Goal: Task Accomplishment & Management: Manage account settings

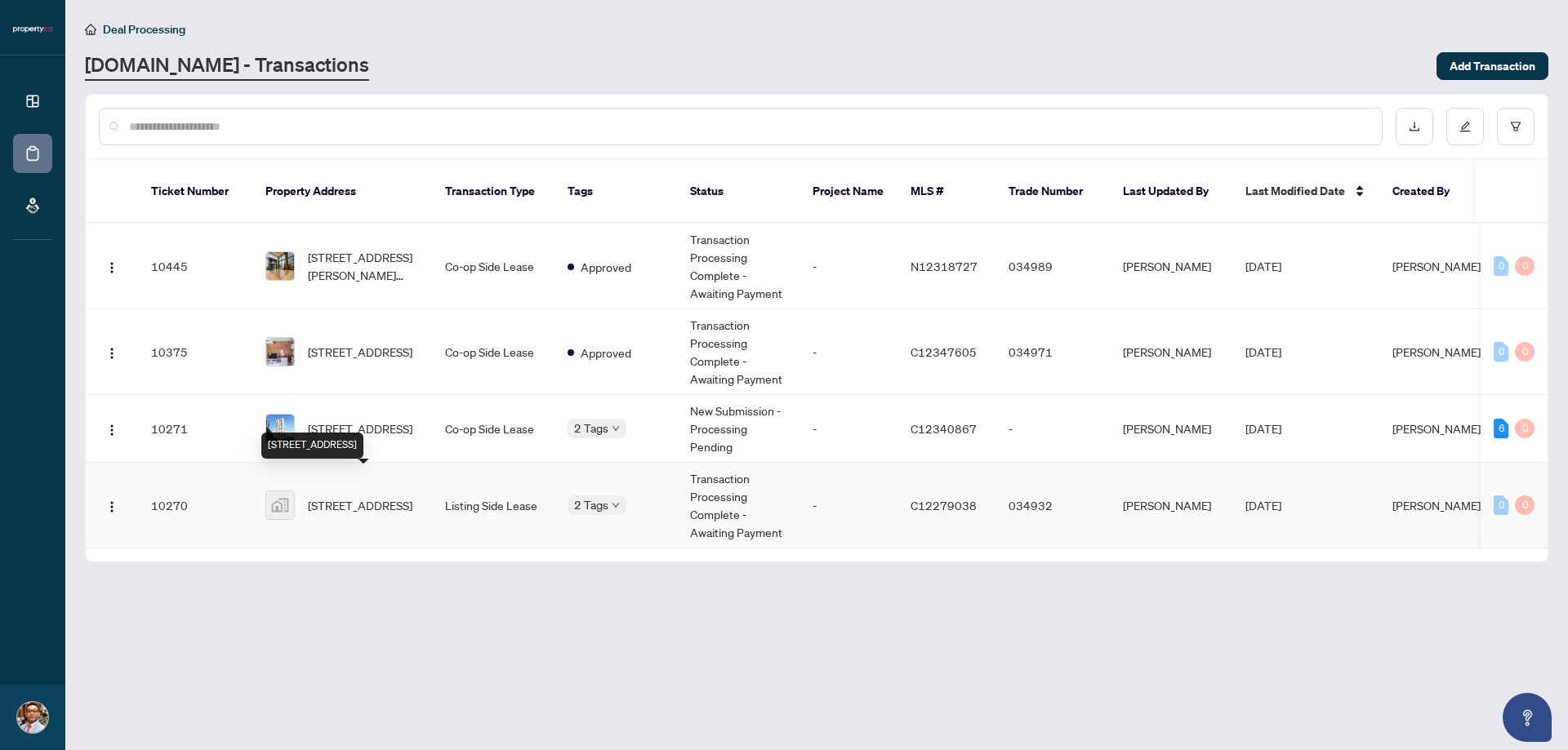
click at [398, 496] on span "[STREET_ADDRESS]" at bounding box center [360, 505] width 104 height 18
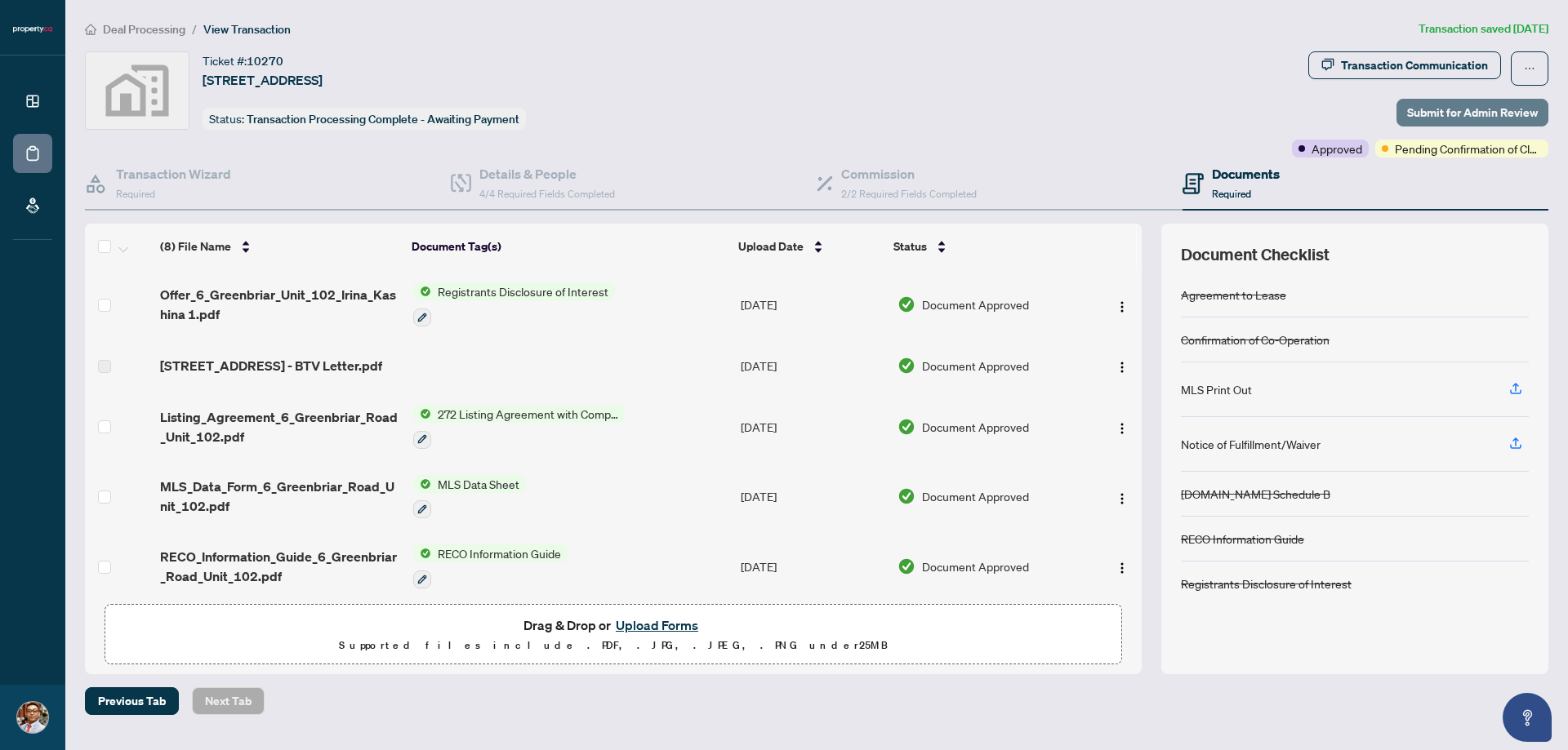
click at [1450, 107] on span "Submit for Admin Review" at bounding box center [1472, 113] width 130 height 26
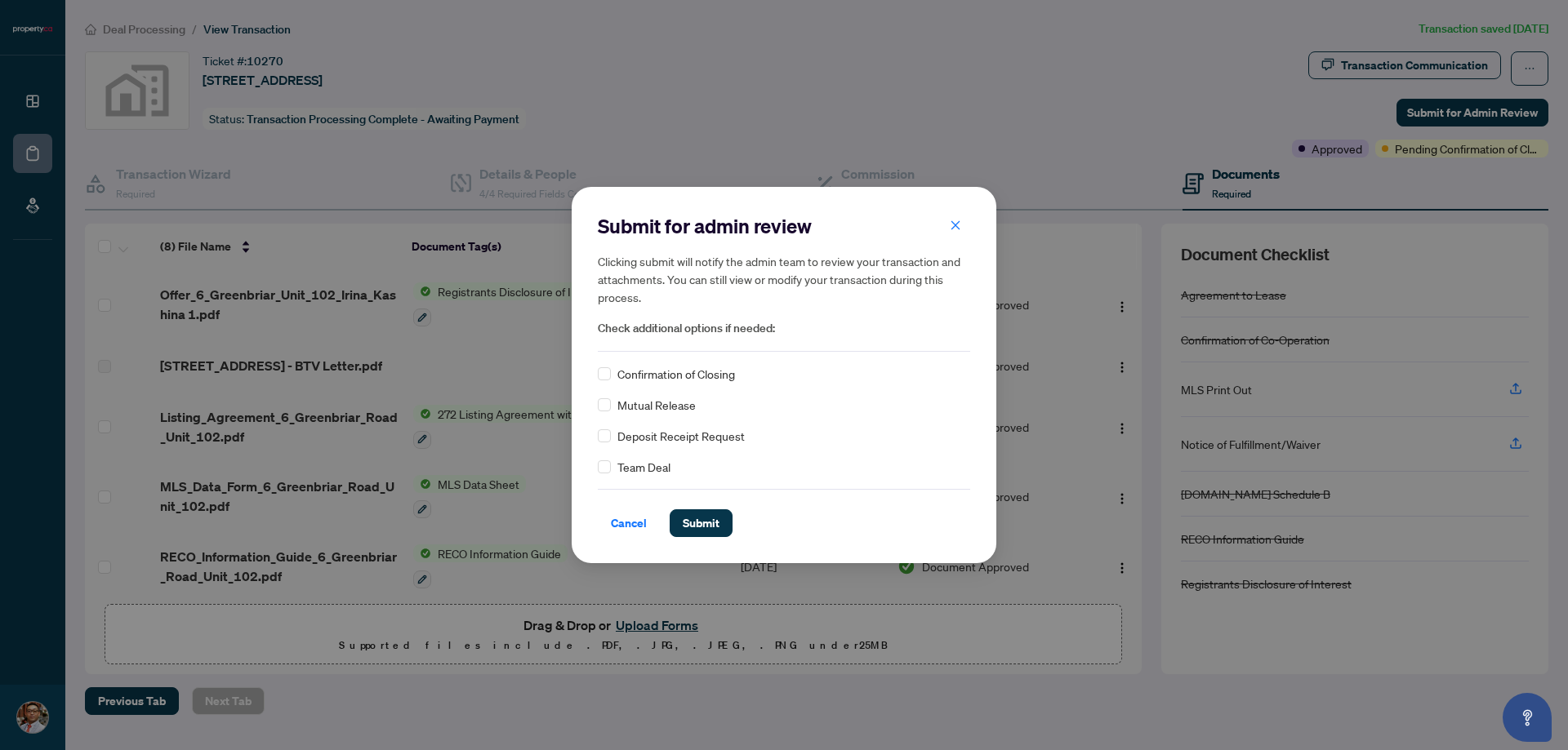
click at [708, 382] on span "Confirmation of Closing" at bounding box center [675, 374] width 117 height 18
click at [669, 383] on span "Confirmation of Closing" at bounding box center [675, 374] width 117 height 18
click at [641, 377] on span "Confirmation of Closing" at bounding box center [675, 374] width 117 height 18
click at [698, 524] on span "Submit" at bounding box center [701, 523] width 37 height 26
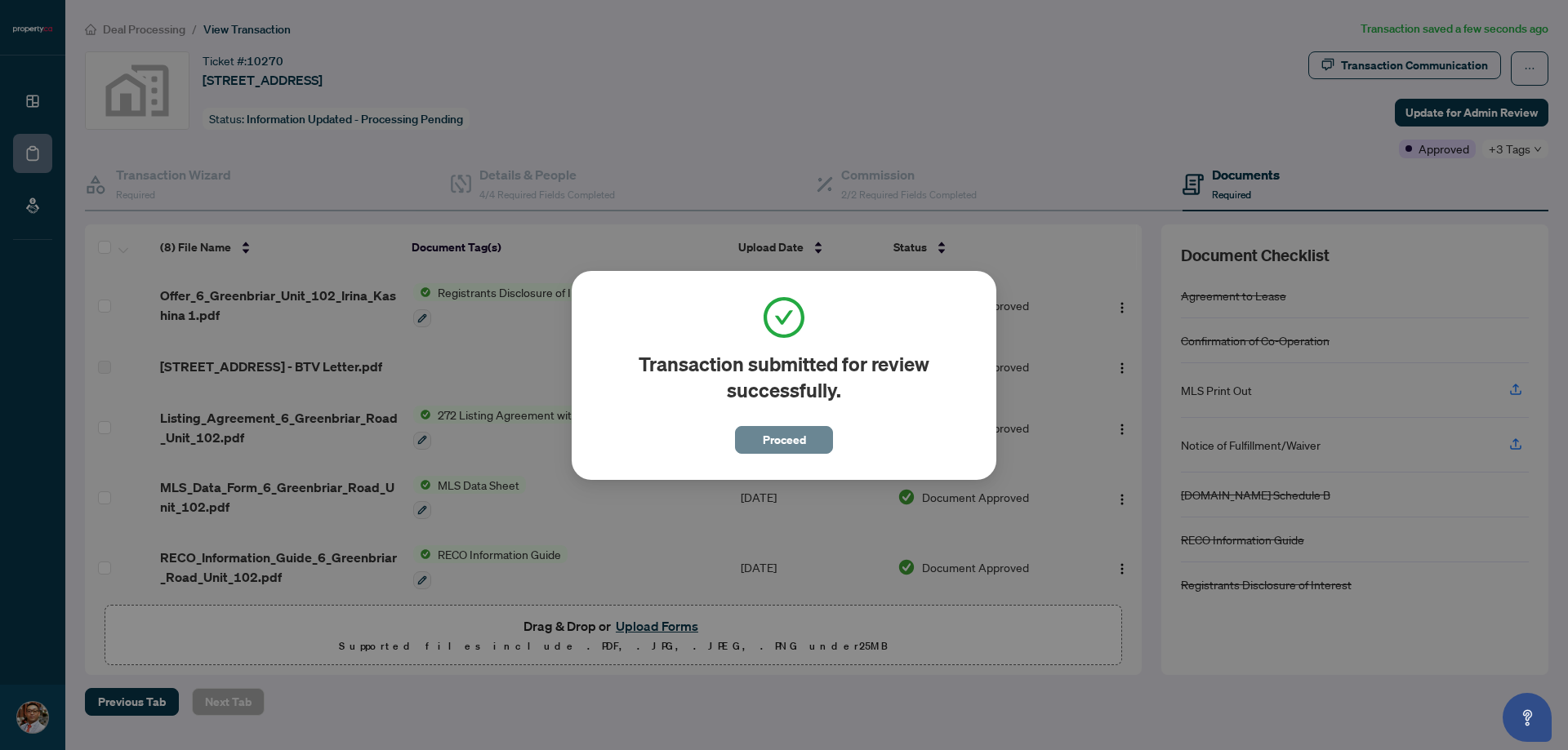
click at [796, 435] on span "Proceed" at bounding box center [784, 440] width 43 height 26
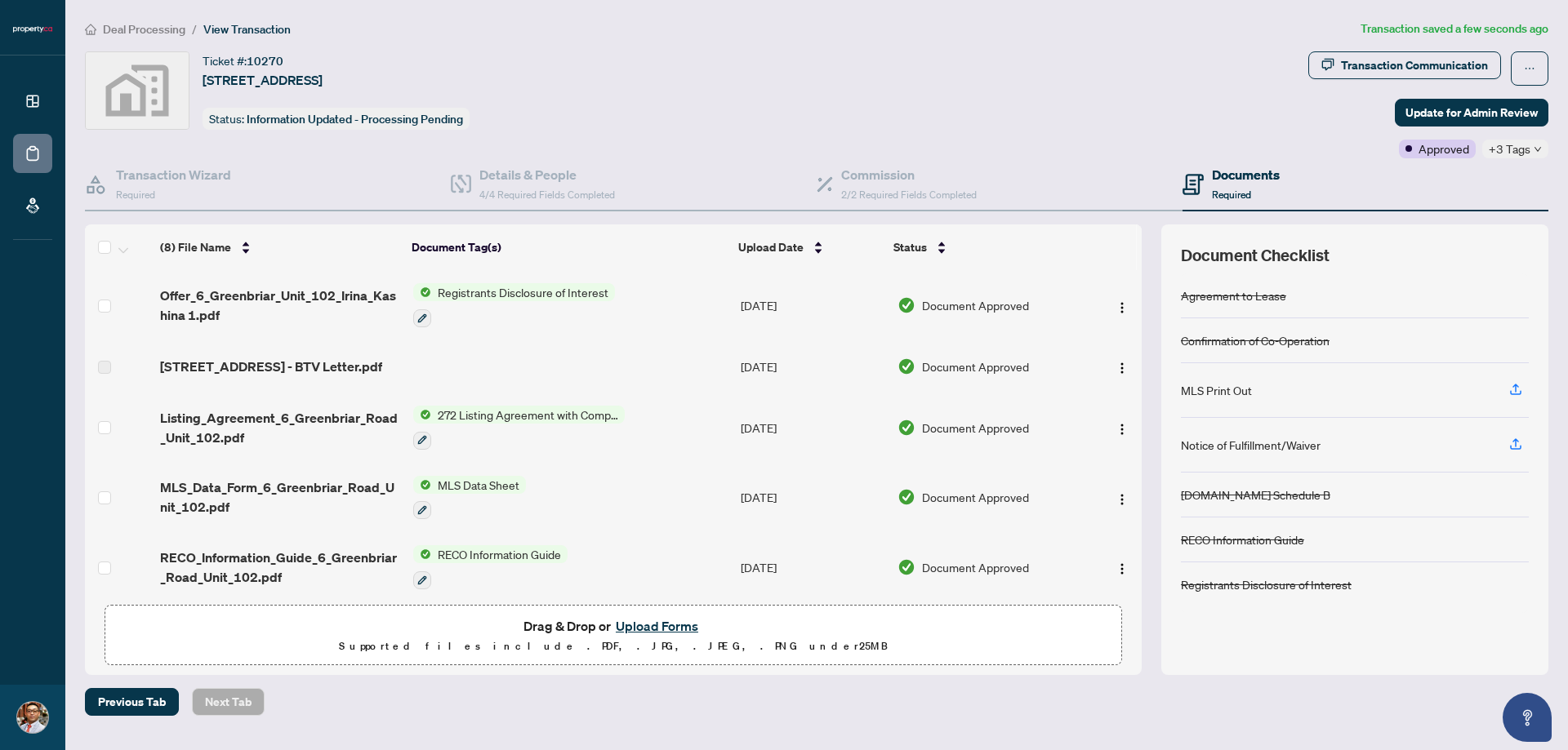
click at [1525, 143] on span "+3 Tags" at bounding box center [1510, 149] width 42 height 19
click at [1325, 133] on div "Transaction Communication Update for Admin Review Approved +3 Tags" at bounding box center [1428, 104] width 240 height 107
click at [1513, 145] on span "+3 Tags" at bounding box center [1510, 149] width 42 height 19
click at [1270, 96] on div "Ticket #: 10270 [STREET_ADDRESS] Status: Information Updated - Processing Pendi…" at bounding box center [694, 90] width 1217 height 78
click at [667, 625] on button "Upload Forms" at bounding box center [657, 626] width 92 height 21
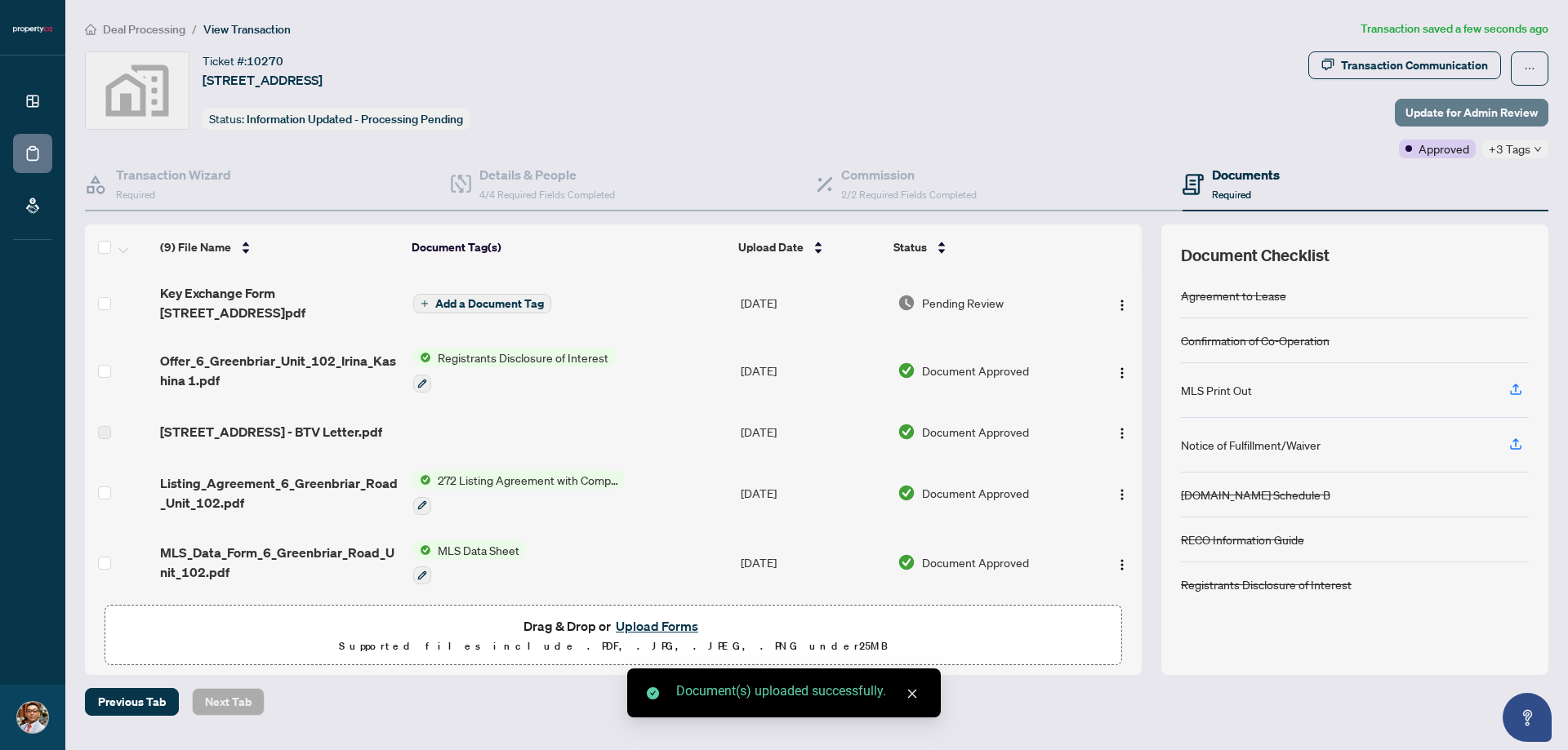
click at [1479, 103] on span "Update for Admin Review" at bounding box center [1472, 113] width 132 height 26
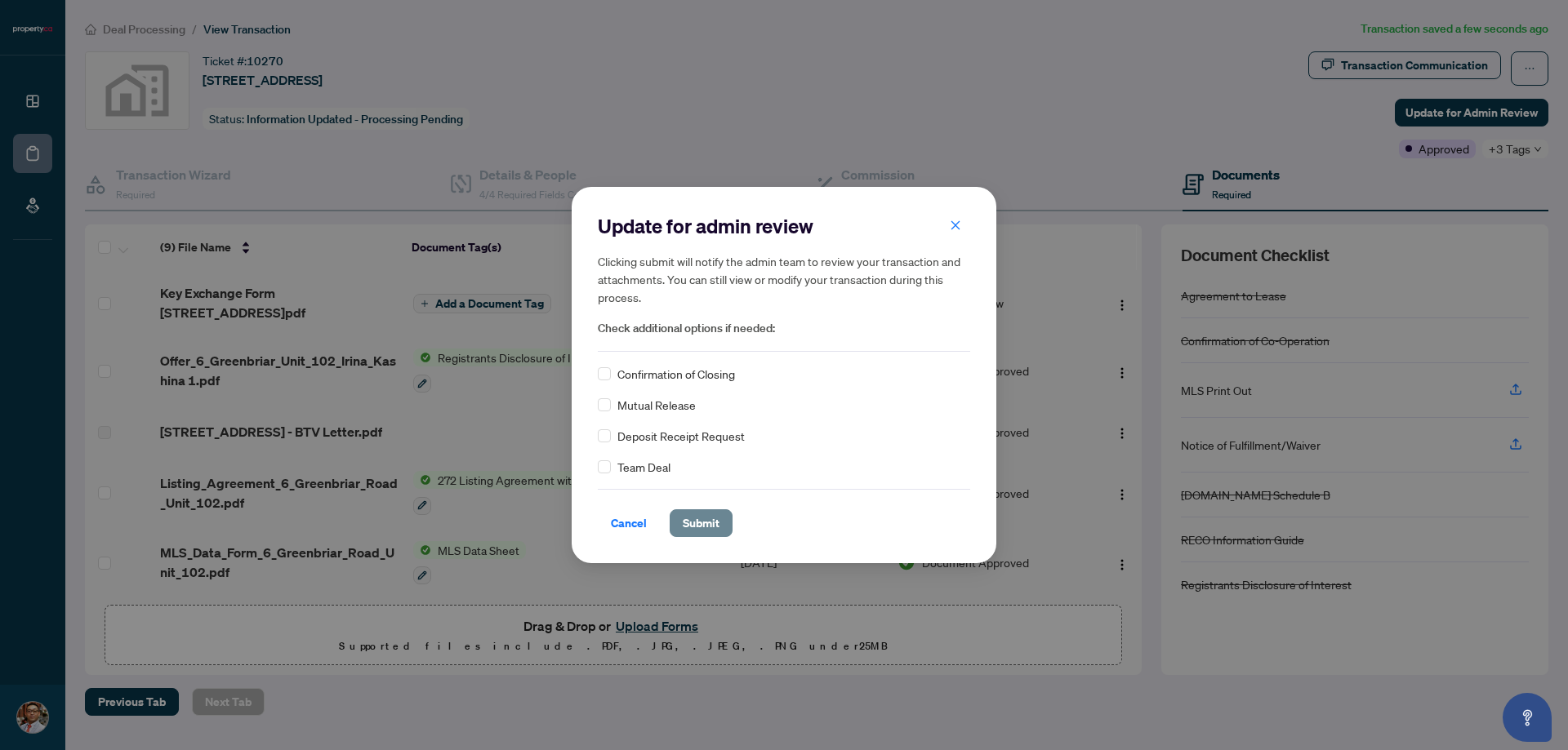
click at [703, 520] on span "Submit" at bounding box center [701, 523] width 37 height 26
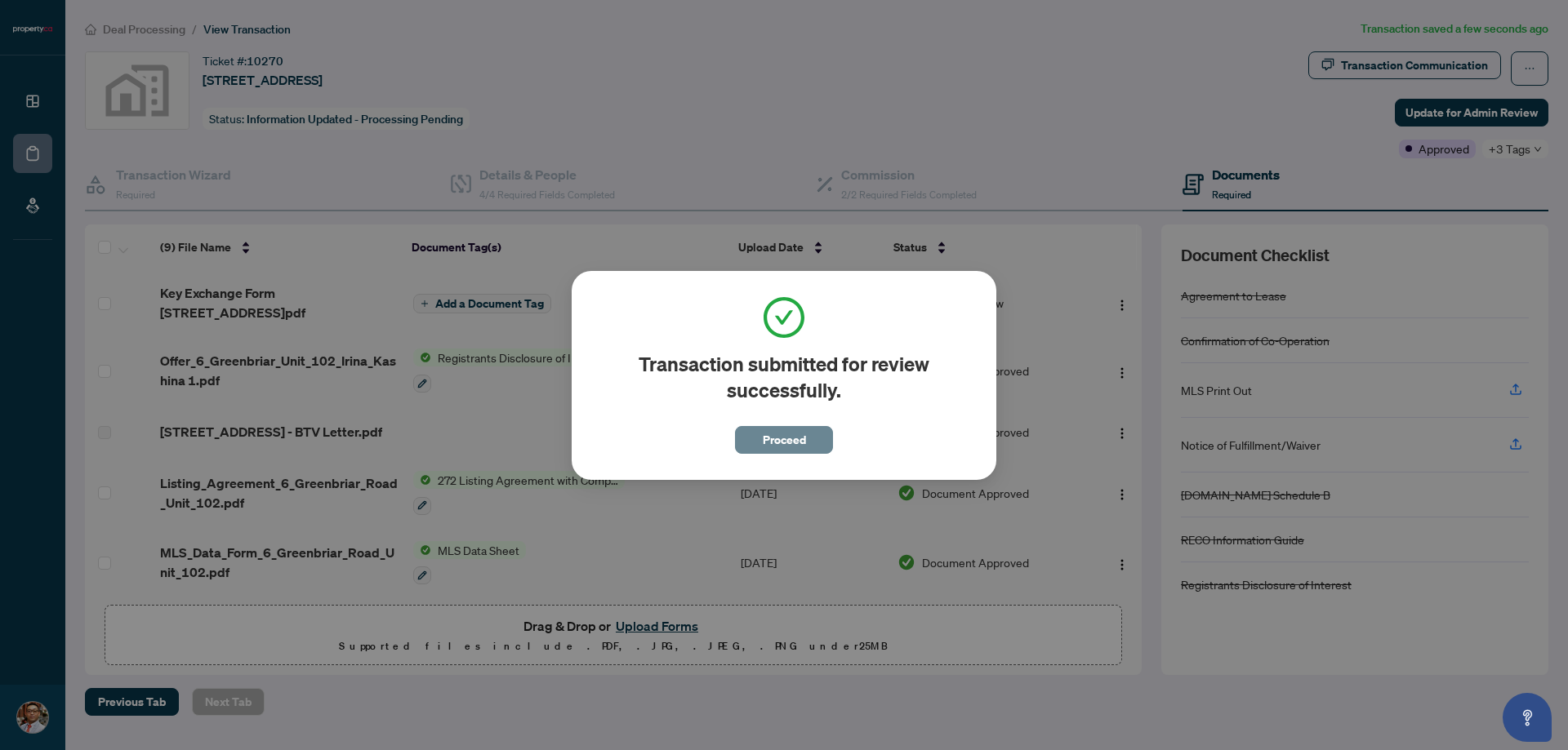
click at [826, 434] on button "Proceed" at bounding box center [784, 440] width 98 height 28
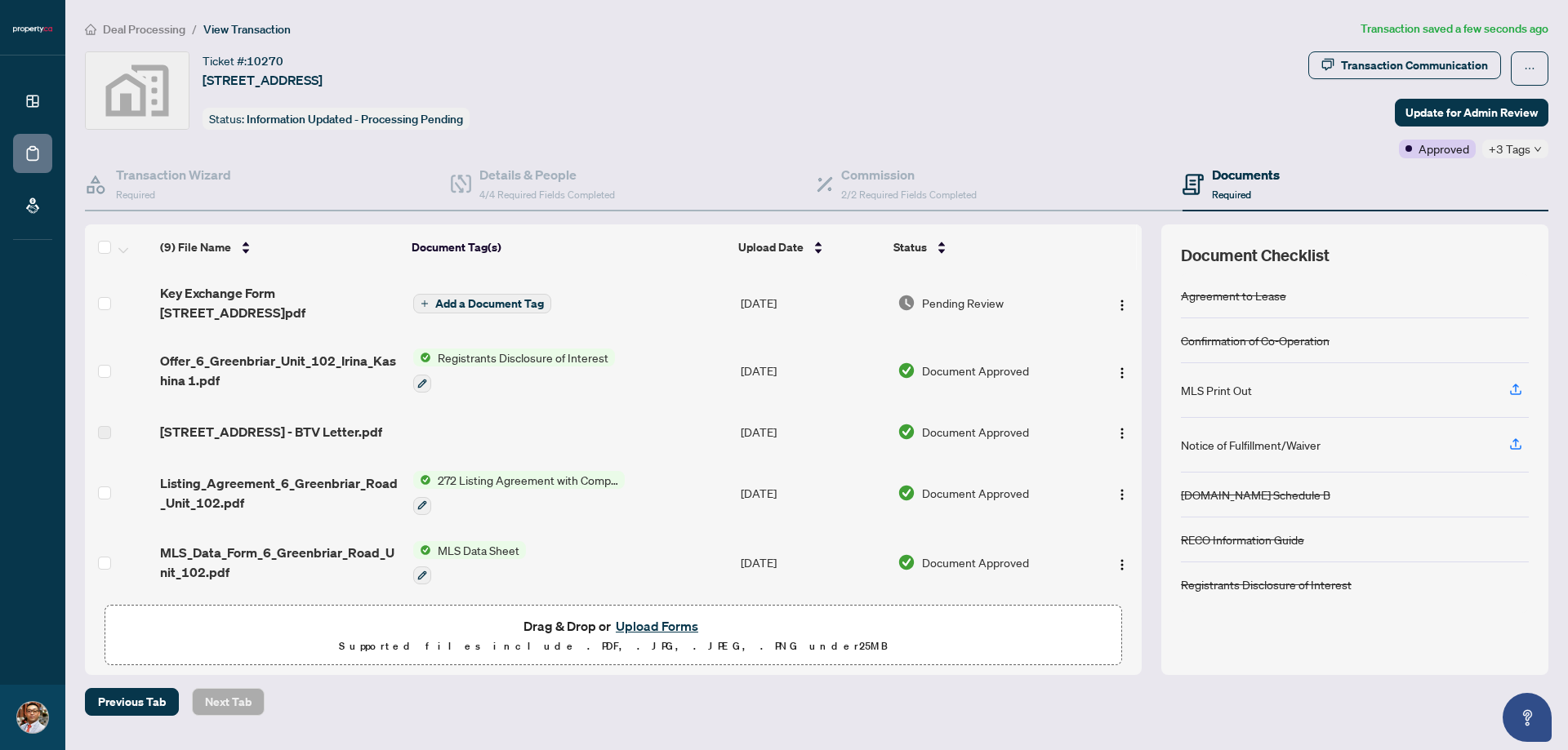
click at [528, 307] on span "Add a Document Tag" at bounding box center [489, 303] width 109 height 11
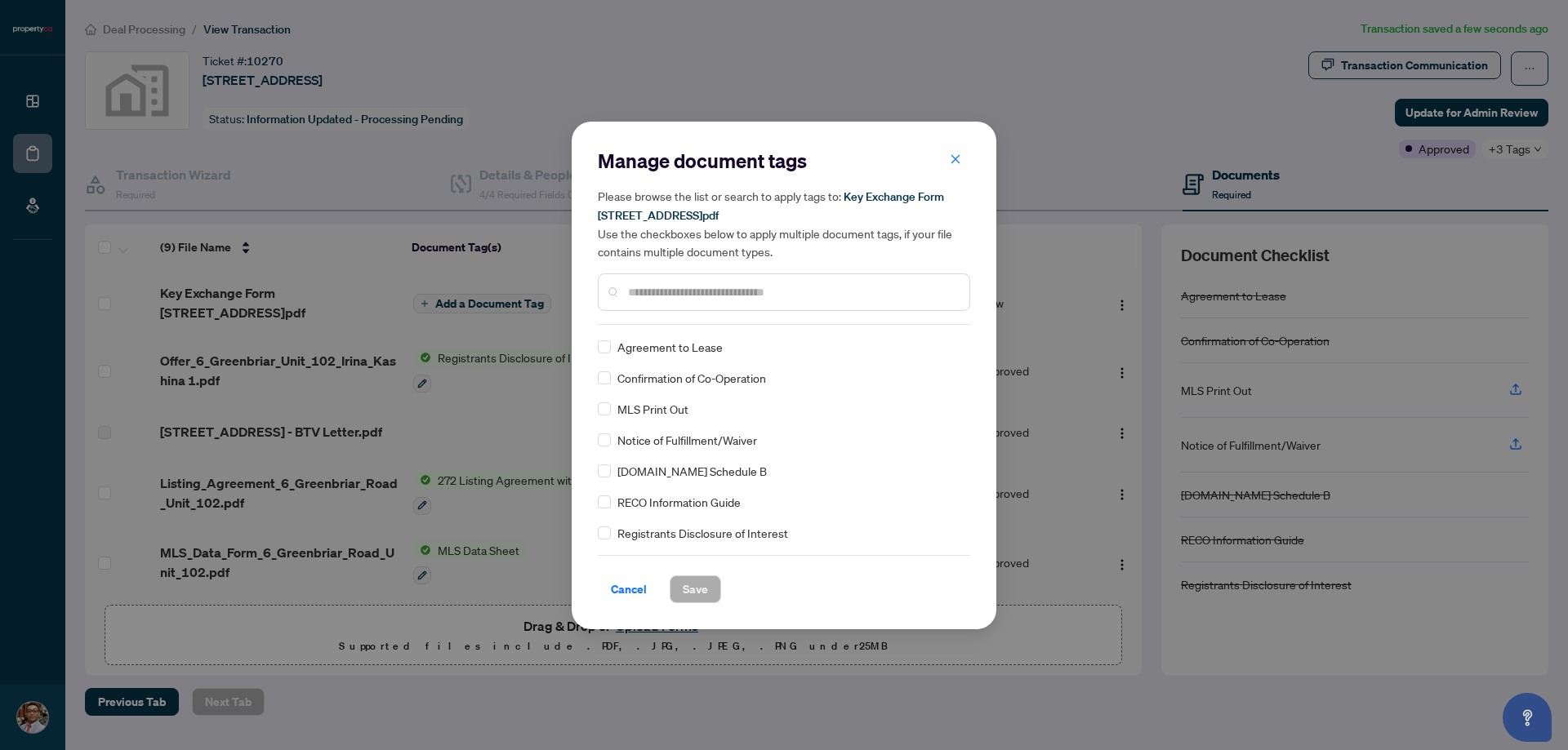
click at [742, 381] on span "Confirmation of Co-Operation" at bounding box center [691, 378] width 149 height 18
click at [959, 164] on icon "close" at bounding box center [955, 159] width 9 height 9
